Goal: Book appointment/travel/reservation

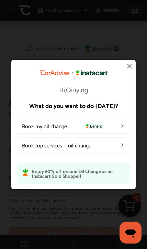
click at [33, 122] on link "Book my oil change Benefit" at bounding box center [73, 126] width 113 height 16
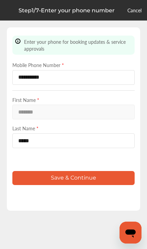
click at [41, 185] on button "Save & Continue" at bounding box center [73, 178] width 122 height 14
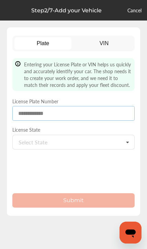
click at [80, 114] on input at bounding box center [73, 113] width 122 height 15
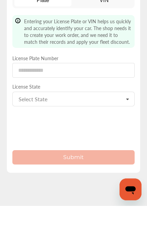
click at [27, 135] on input "text" at bounding box center [46, 142] width 66 height 14
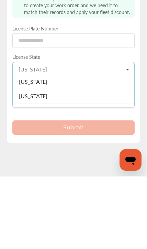
scroll to position [56, 0]
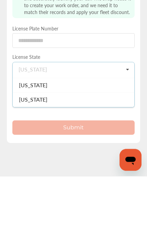
click at [48, 151] on div "[US_STATE]" at bounding box center [73, 158] width 121 height 14
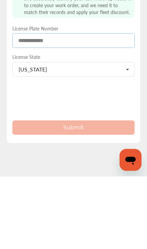
click at [79, 106] on input at bounding box center [73, 113] width 122 height 15
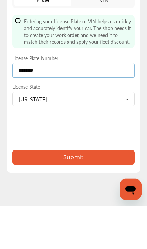
type input "*******"
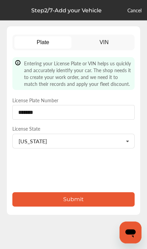
click at [45, 193] on button "Submit" at bounding box center [73, 200] width 122 height 14
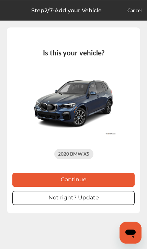
scroll to position [26, 0]
click at [40, 187] on button "Continue" at bounding box center [73, 180] width 122 height 14
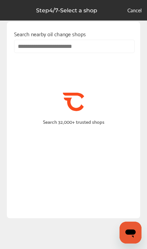
scroll to position [2, 0]
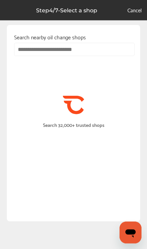
click at [89, 51] on input "text" at bounding box center [74, 49] width 120 height 13
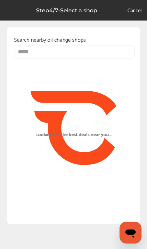
type input "*****"
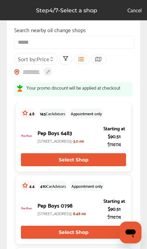
scroll to position [10, 0]
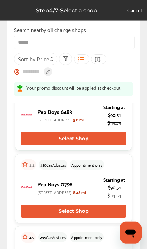
scroll to position [32, 0]
